Goal: Information Seeking & Learning: Find specific page/section

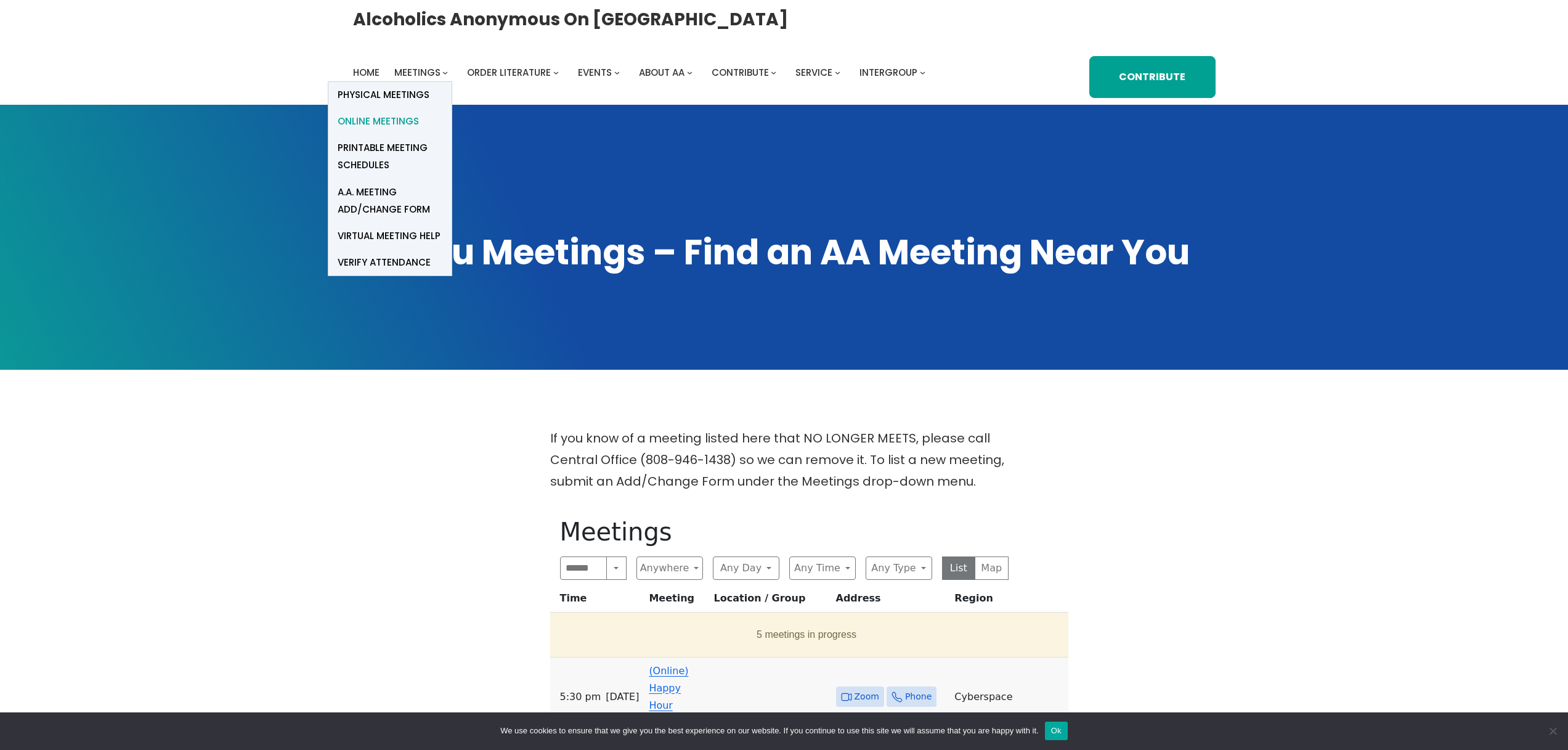
click at [381, 119] on span "Online Meetings" at bounding box center [378, 121] width 82 height 17
click at [386, 124] on span "Online Meetings" at bounding box center [378, 121] width 82 height 17
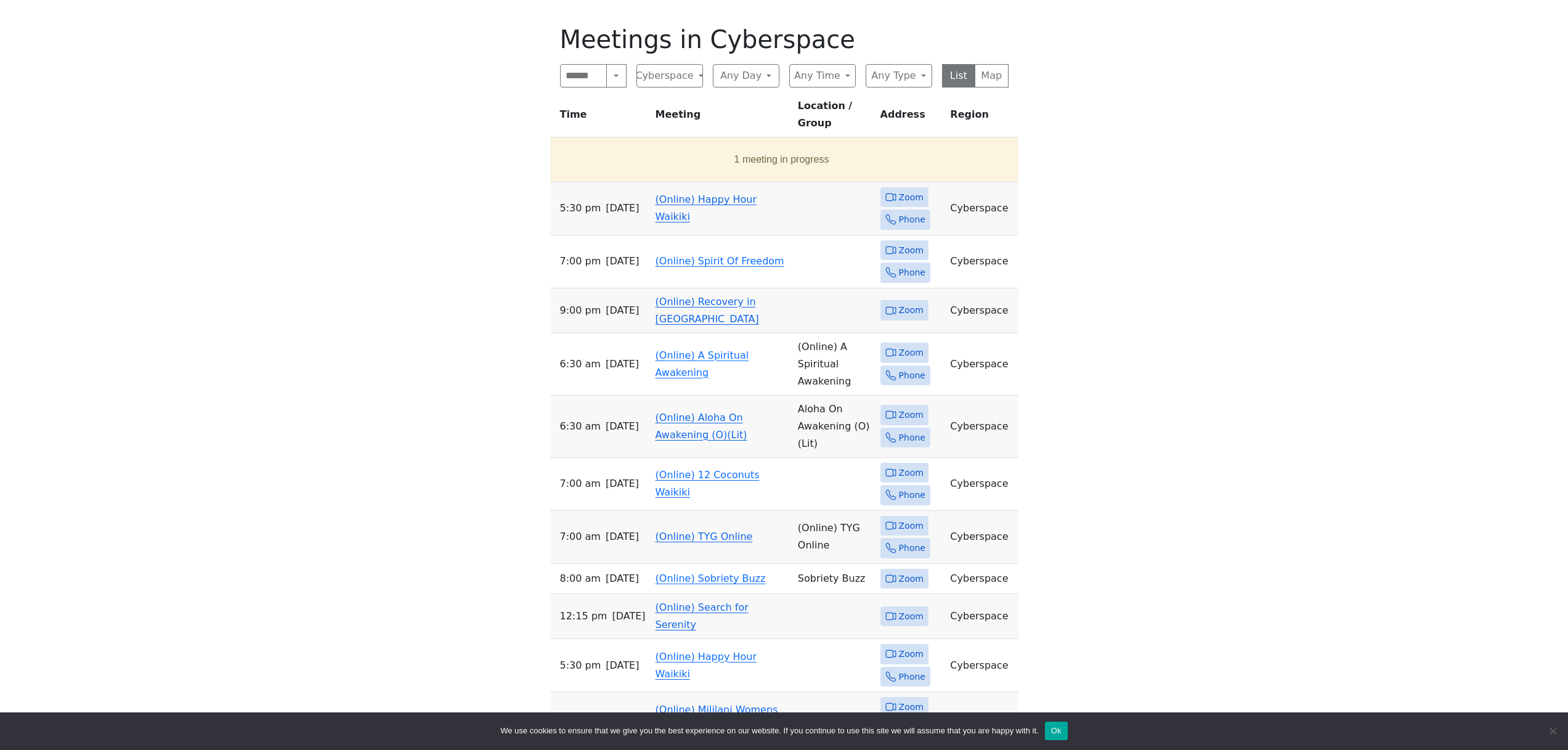
scroll to position [493, 0]
click at [840, 77] on button "Any Time" at bounding box center [822, 75] width 67 height 23
click at [822, 177] on span "Evening" at bounding box center [817, 177] width 35 height 15
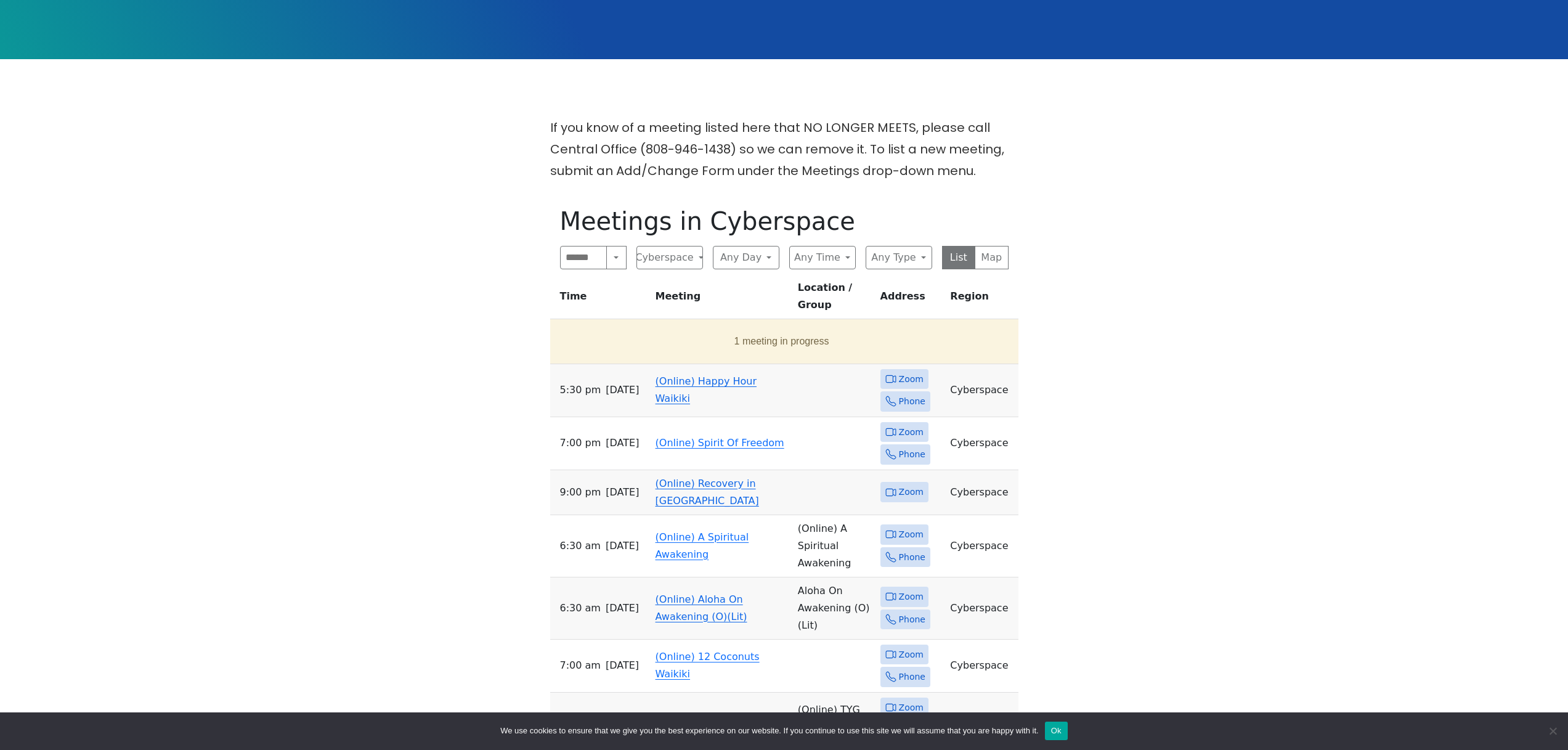
scroll to position [360, 0]
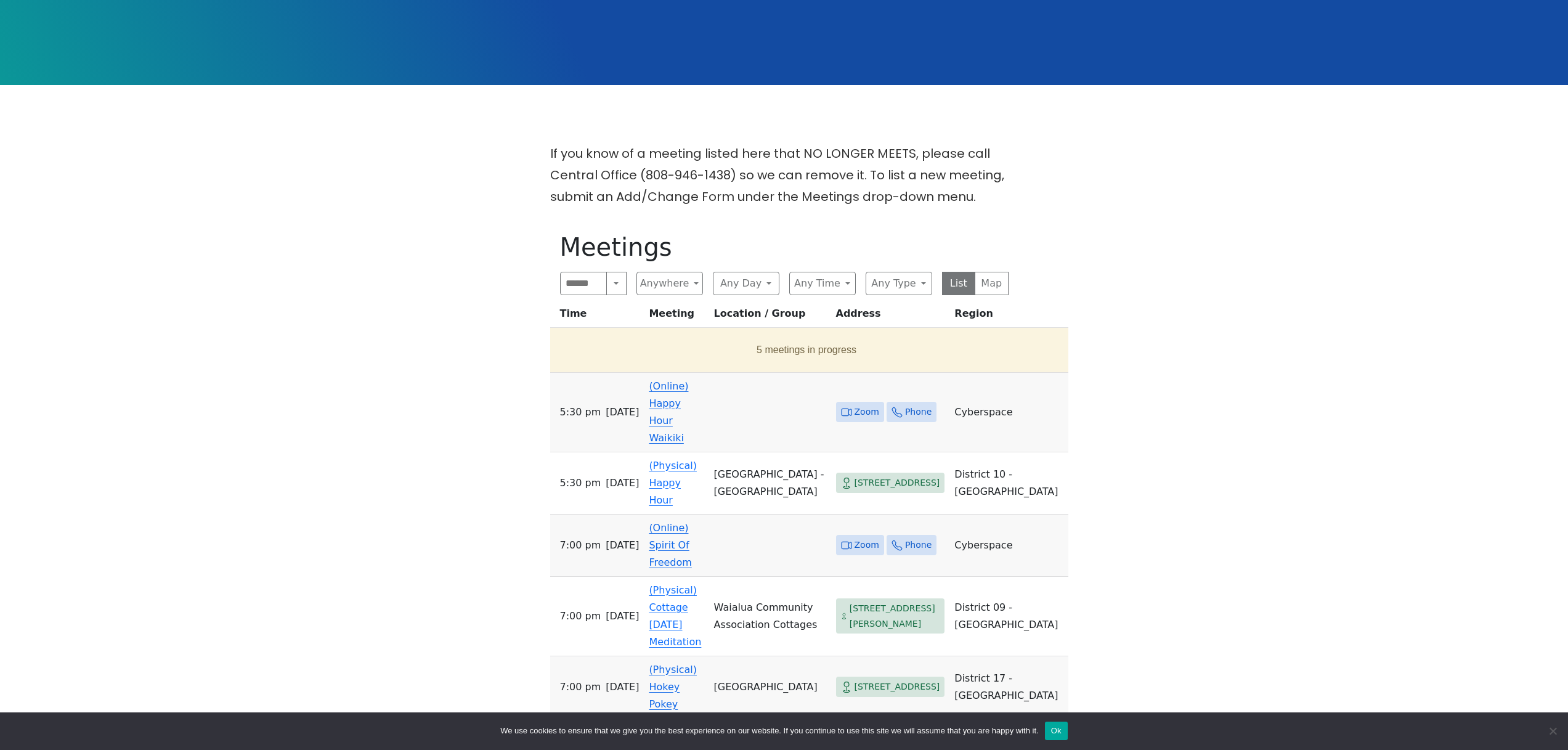
scroll to position [403, 0]
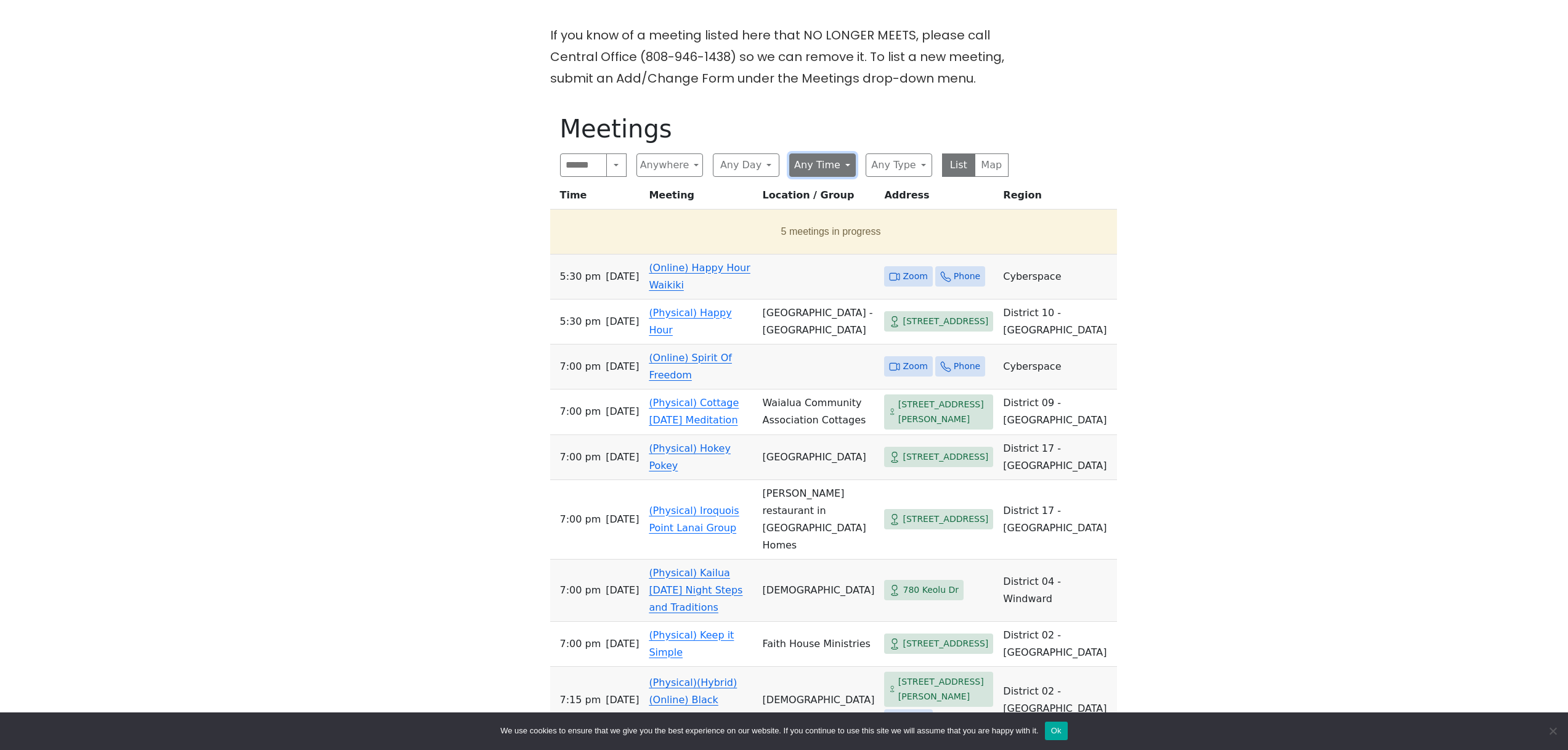
click at [847, 171] on button "Any Time" at bounding box center [822, 165] width 67 height 23
click at [831, 266] on span "Evening" at bounding box center [817, 267] width 35 height 15
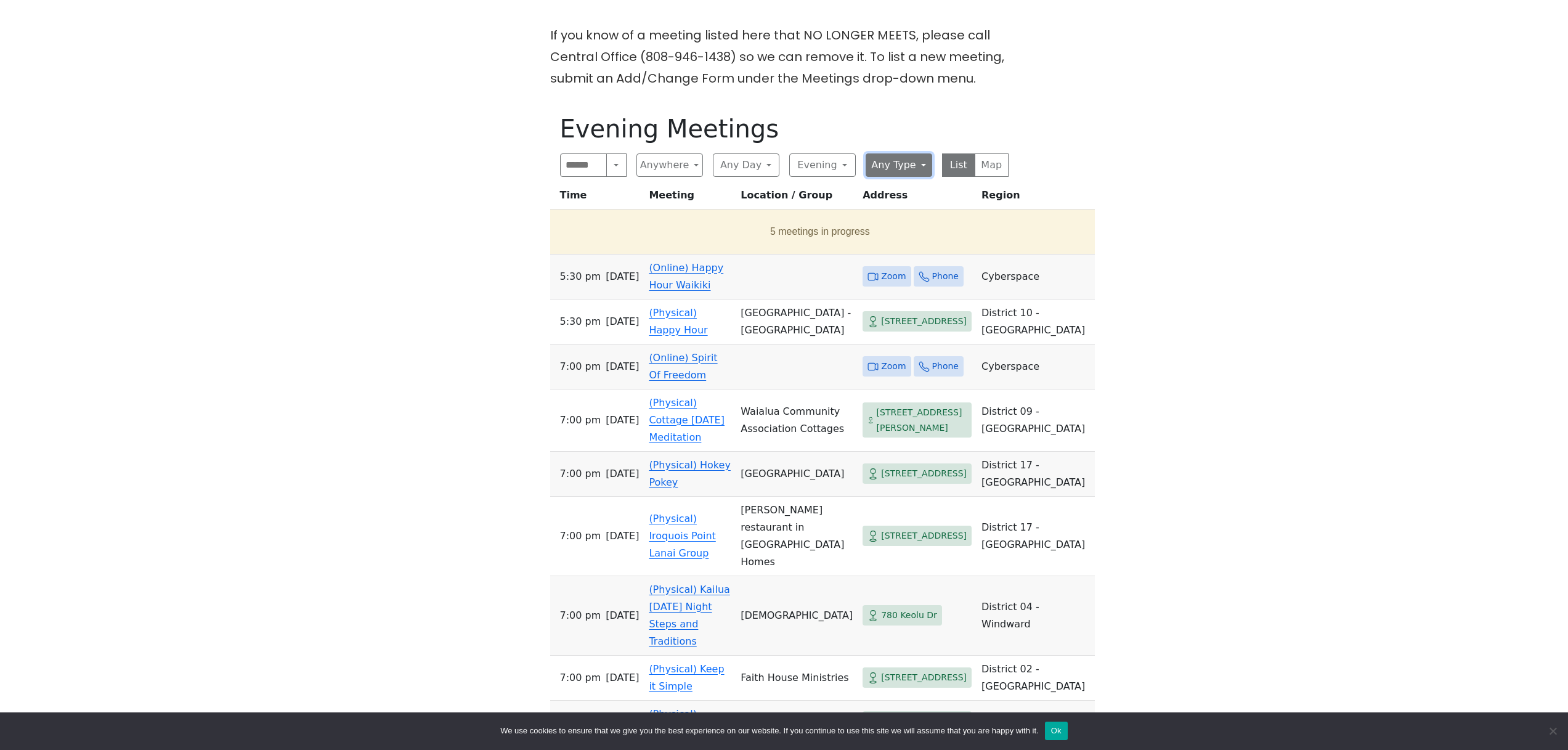
click at [903, 160] on button "Any Type" at bounding box center [899, 165] width 67 height 23
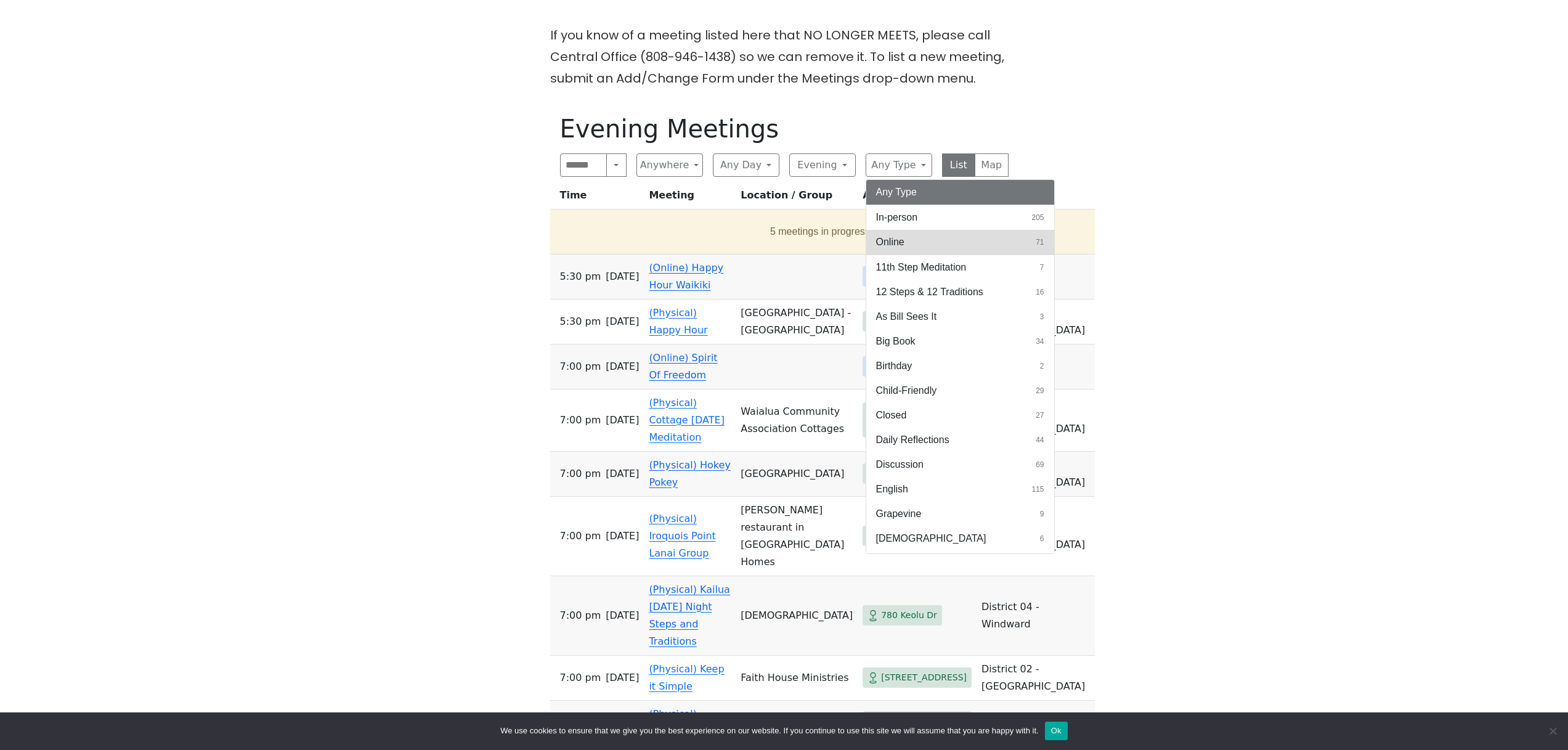
click at [890, 241] on span "Online" at bounding box center [890, 242] width 28 height 15
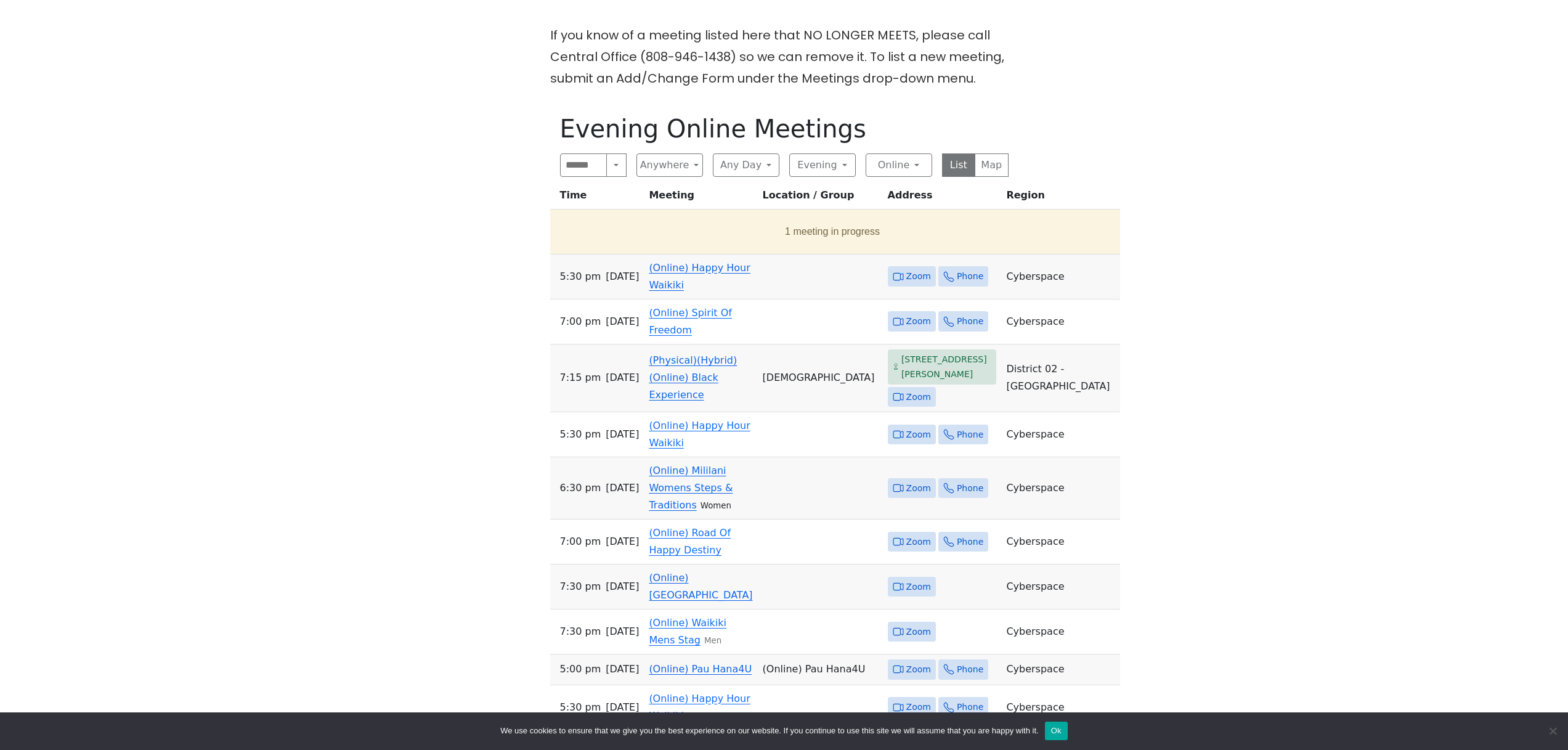
click at [728, 510] on link "(Online) Mililani Womens Steps & Traditions" at bounding box center [690, 488] width 84 height 46
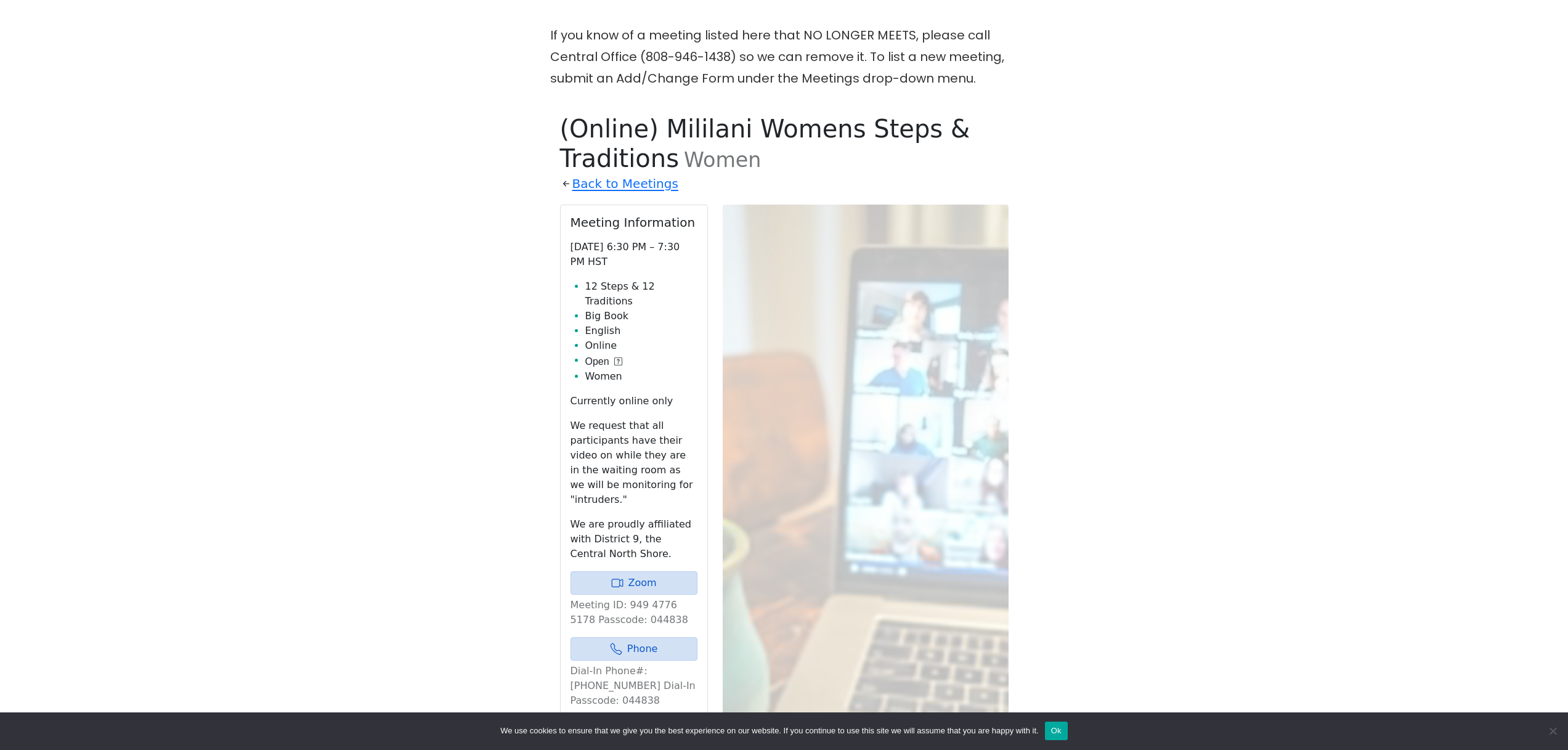
scroll to position [507, 0]
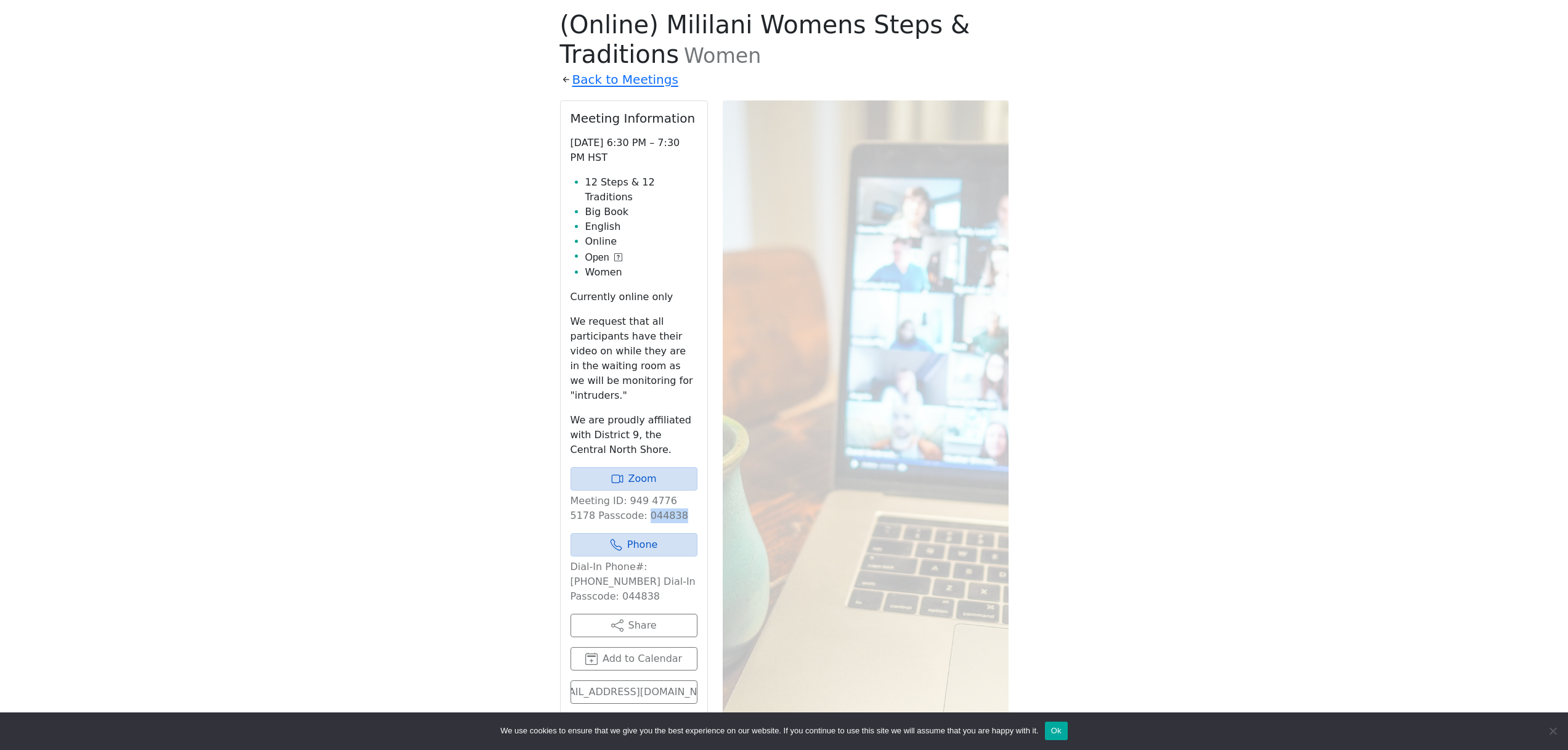
drag, startPoint x: 618, startPoint y: 487, endPoint x: 654, endPoint y: 488, distance: 36.0
click at [654, 494] on p "Meeting ID: 949 4776 5178 Passcode: 044838" at bounding box center [634, 509] width 127 height 30
copy p "044838"
click at [651, 467] on link "Zoom" at bounding box center [634, 479] width 127 height 23
click at [670, 467] on link "Zoom" at bounding box center [634, 479] width 127 height 23
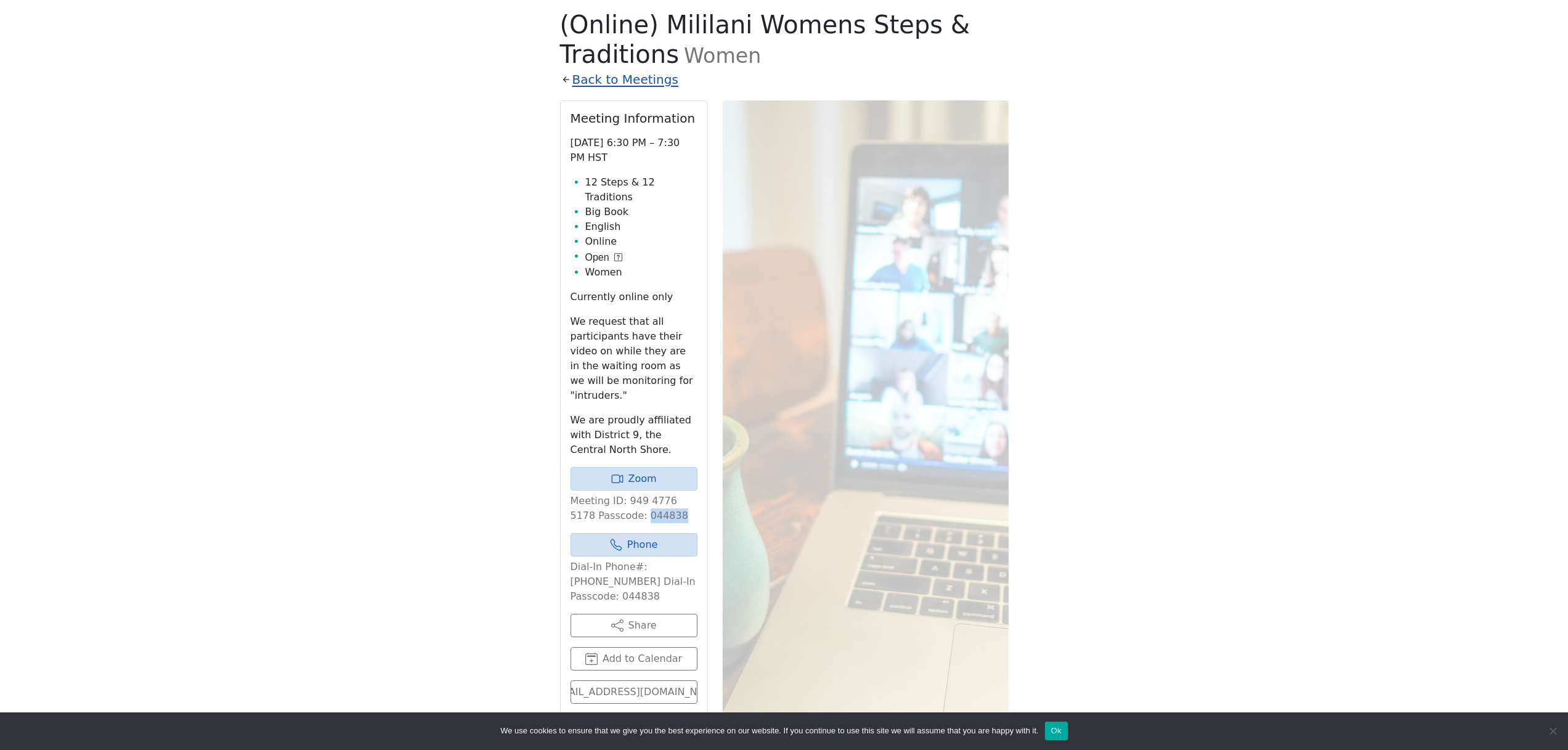
click at [601, 74] on link "Back to Meetings" at bounding box center [625, 80] width 106 height 21
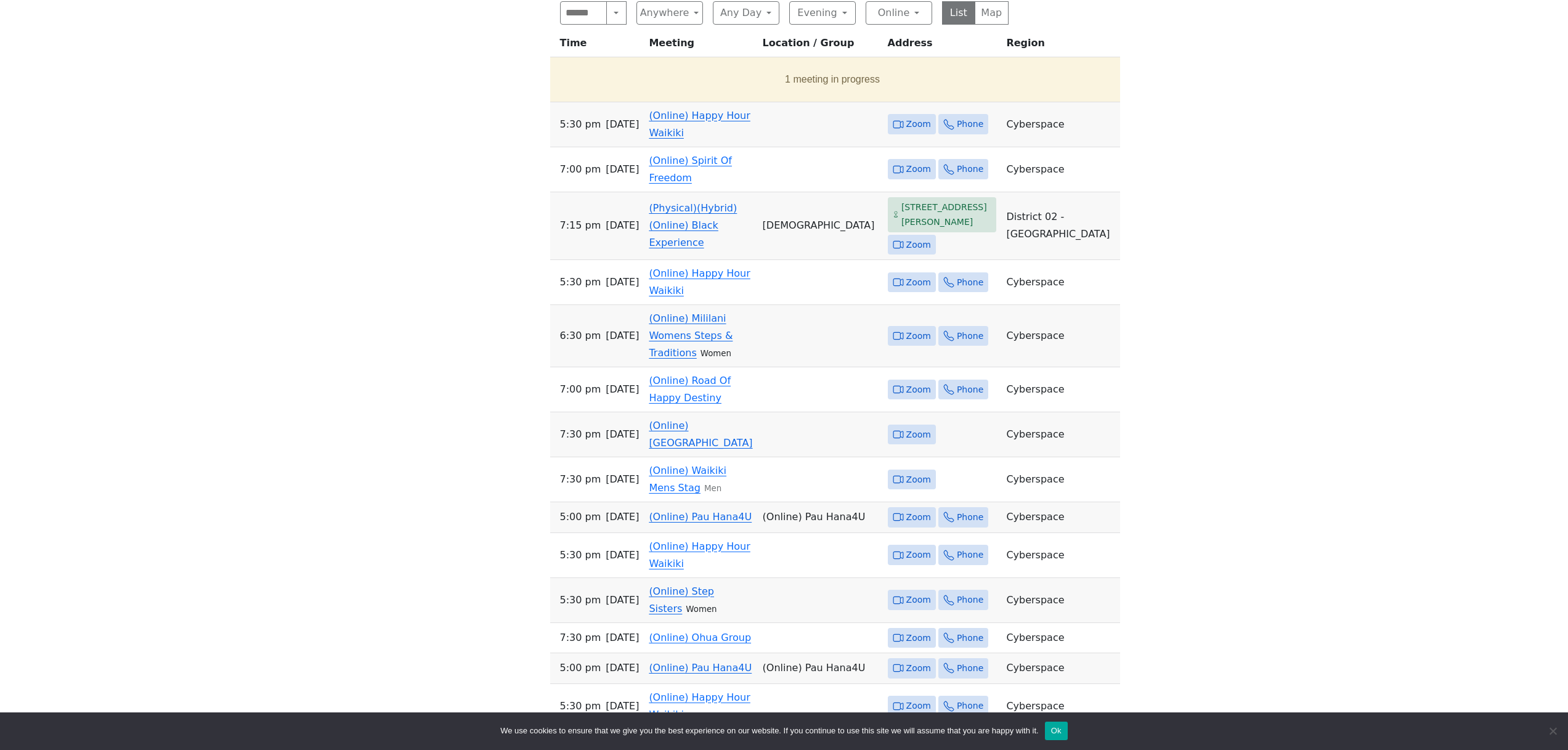
scroll to position [511, 0]
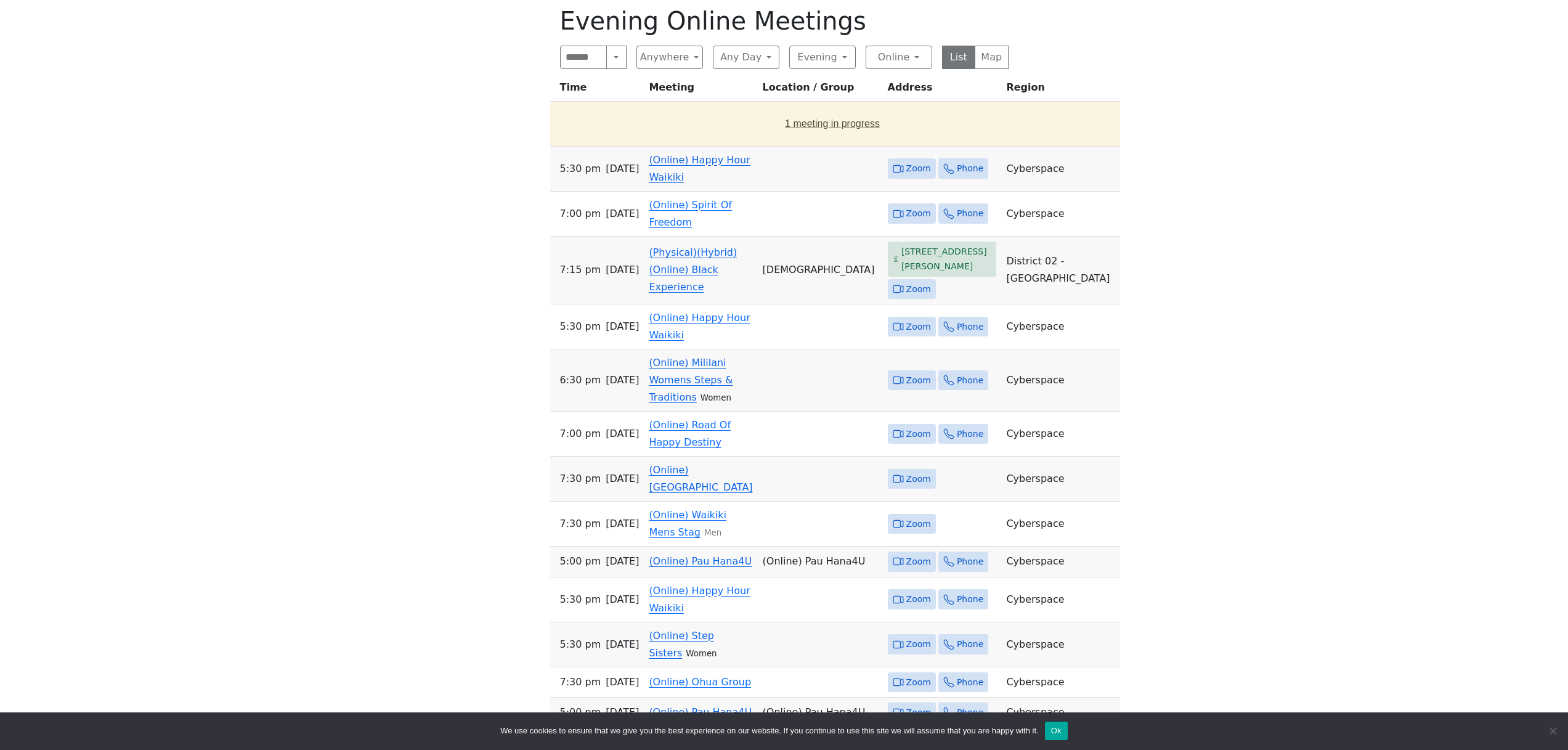
click at [759, 136] on button "1 meeting in progress" at bounding box center [833, 124] width 555 height 35
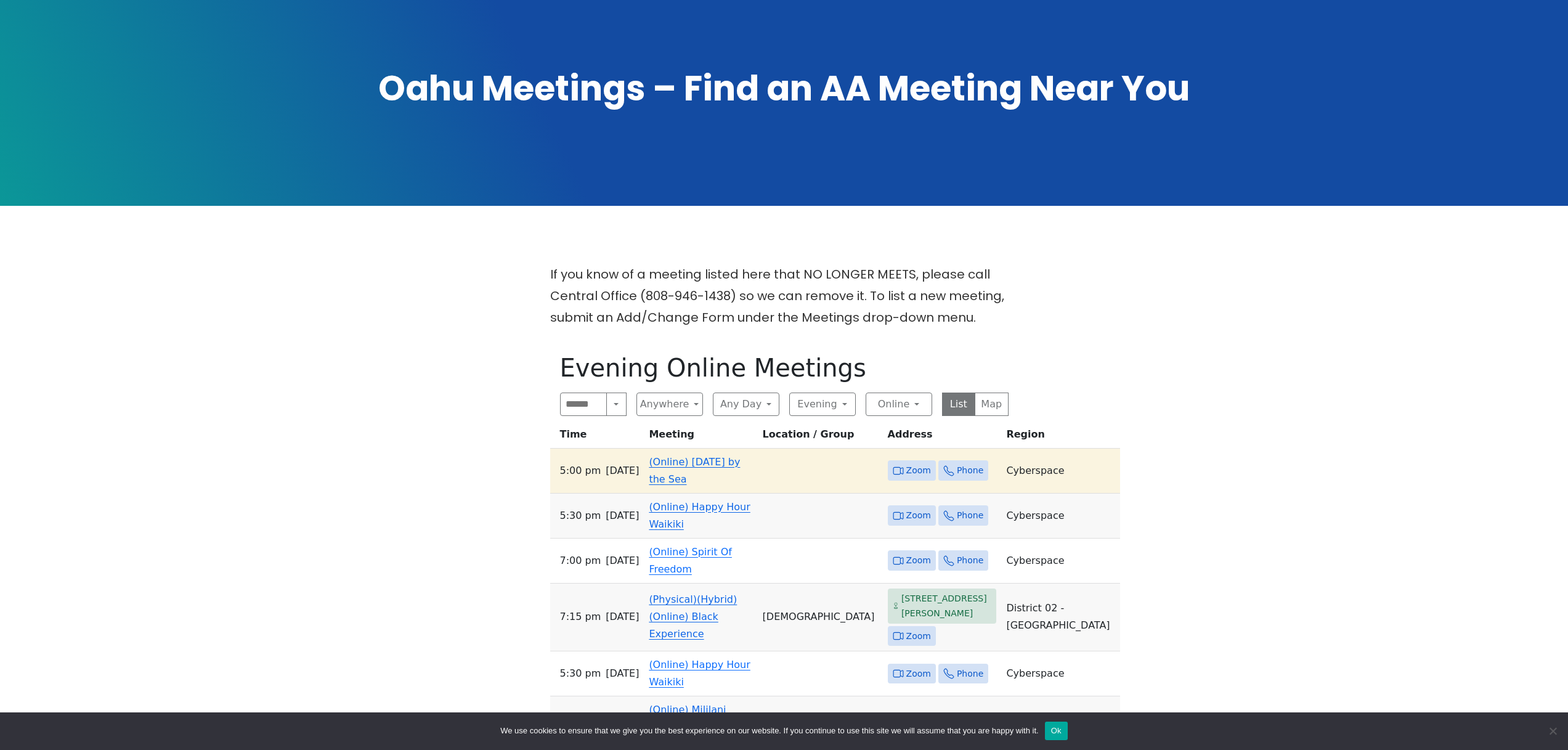
scroll to position [92, 0]
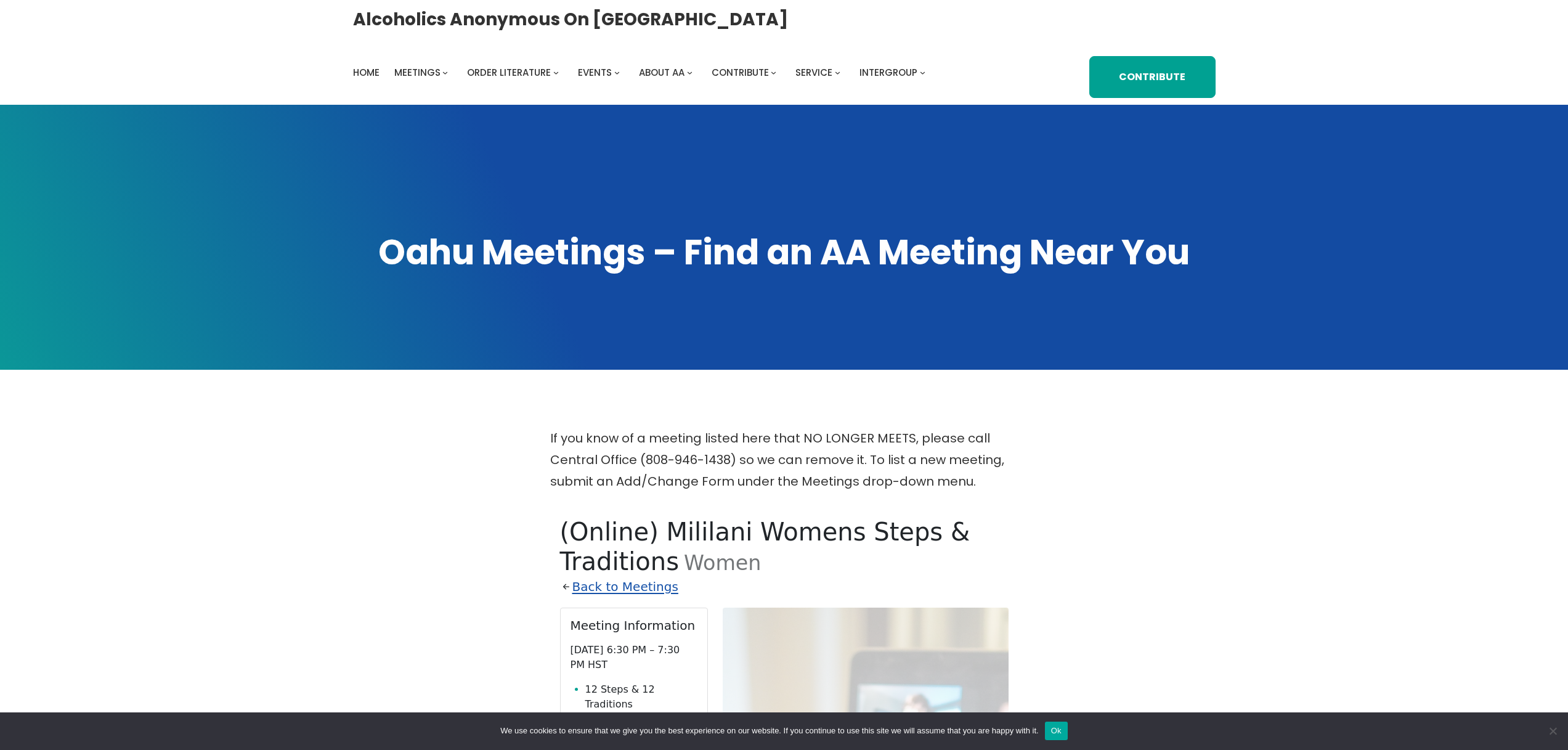
click at [621, 589] on link "Back to Meetings" at bounding box center [625, 587] width 106 height 21
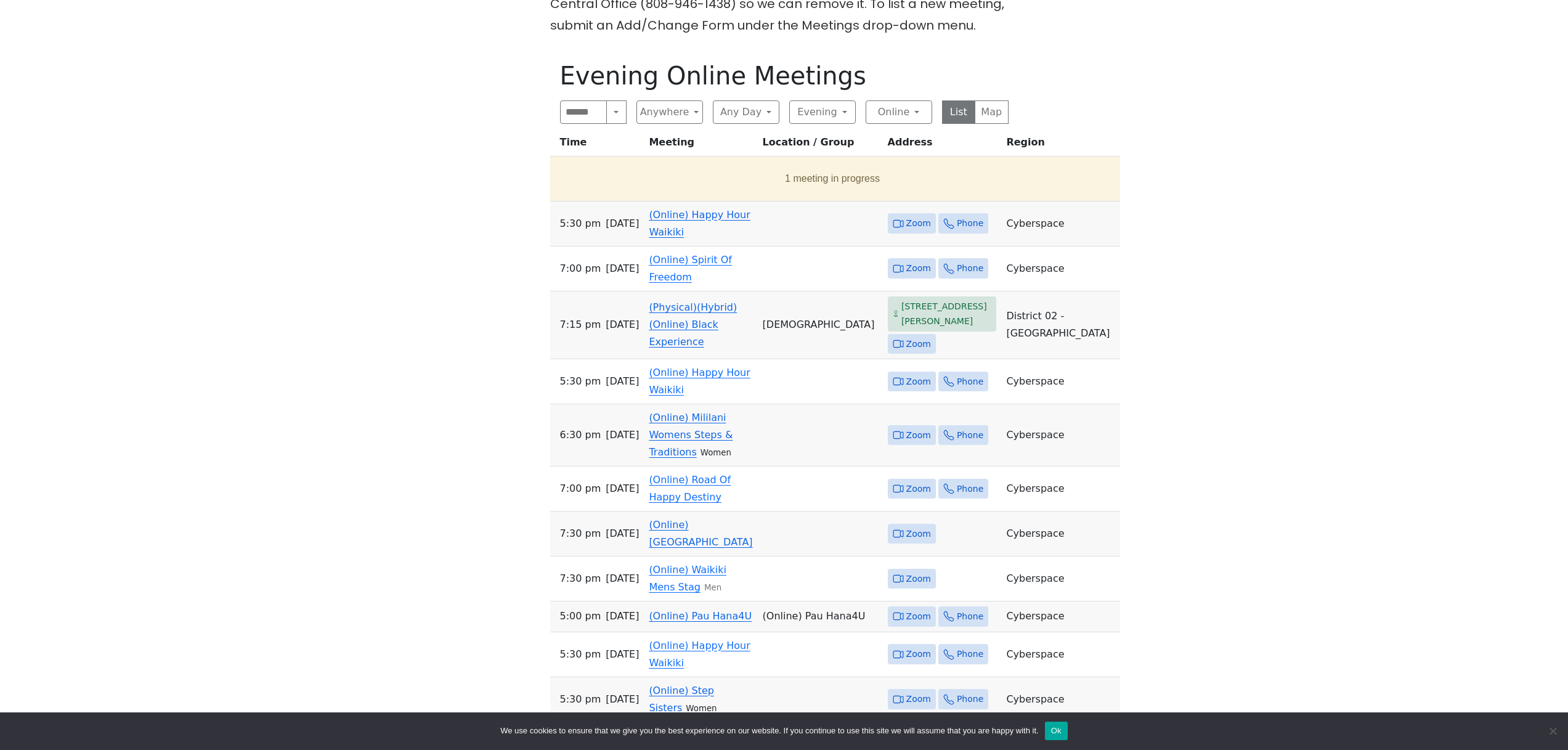
scroll to position [285, 0]
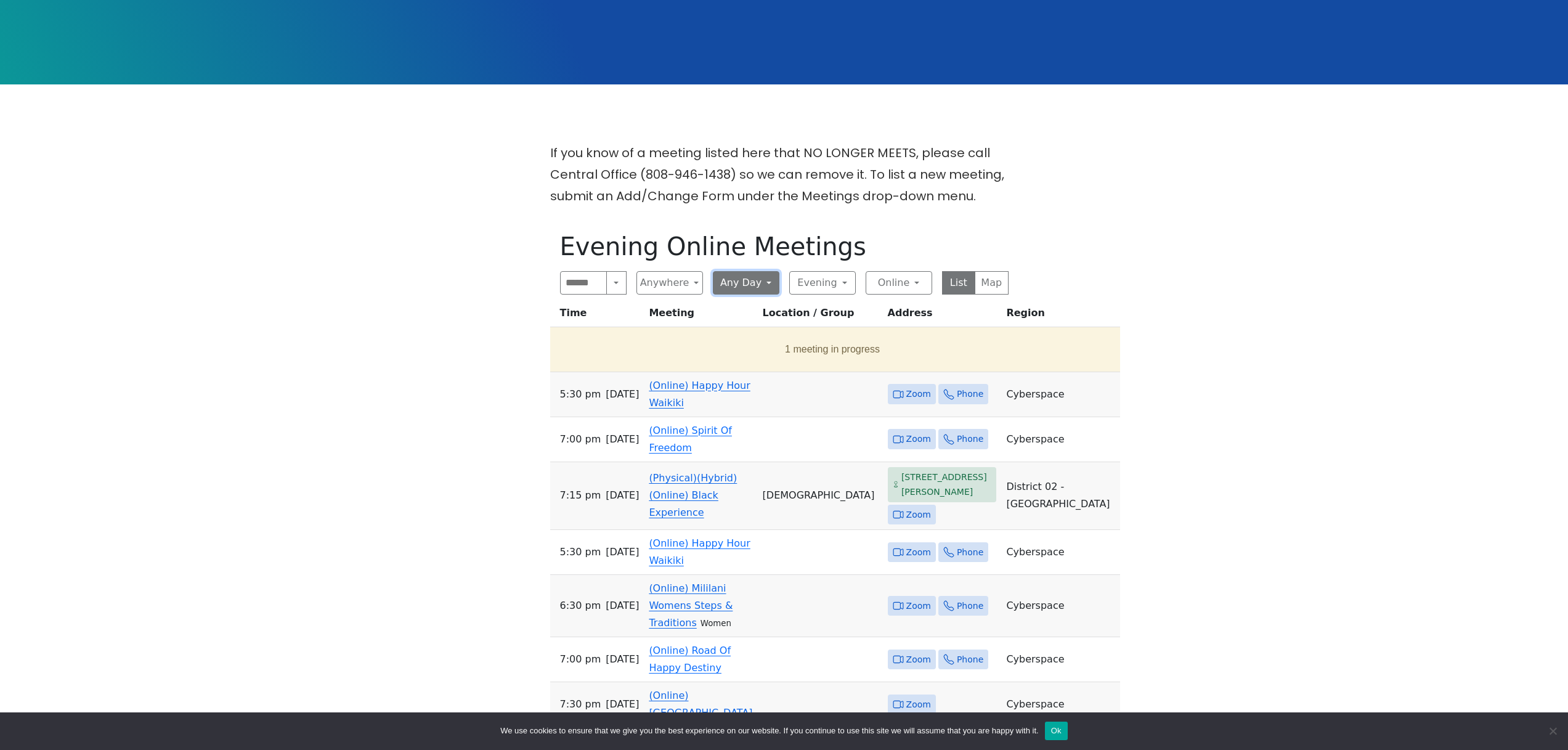
click at [761, 285] on button "Any Day" at bounding box center [746, 283] width 67 height 23
click at [754, 334] on span "[DATE]" at bounding box center [738, 335] width 30 height 15
